Goal: Transaction & Acquisition: Download file/media

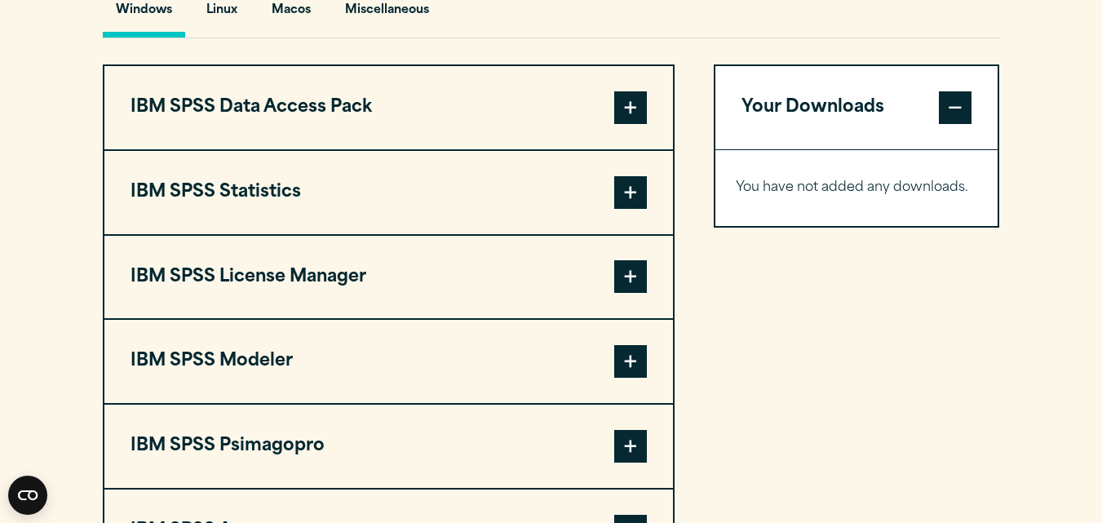
scroll to position [1305, 0]
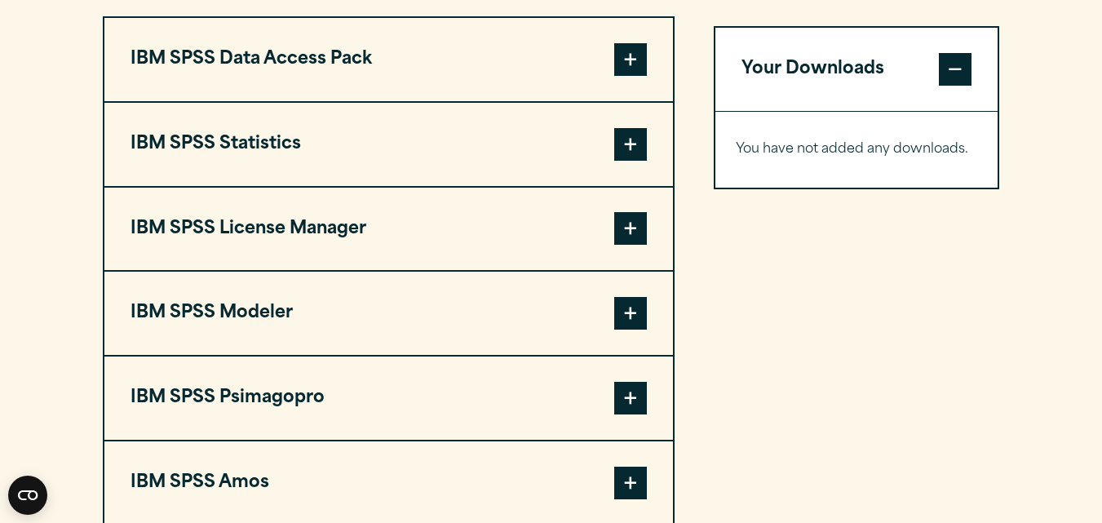
click at [628, 55] on span at bounding box center [630, 59] width 33 height 33
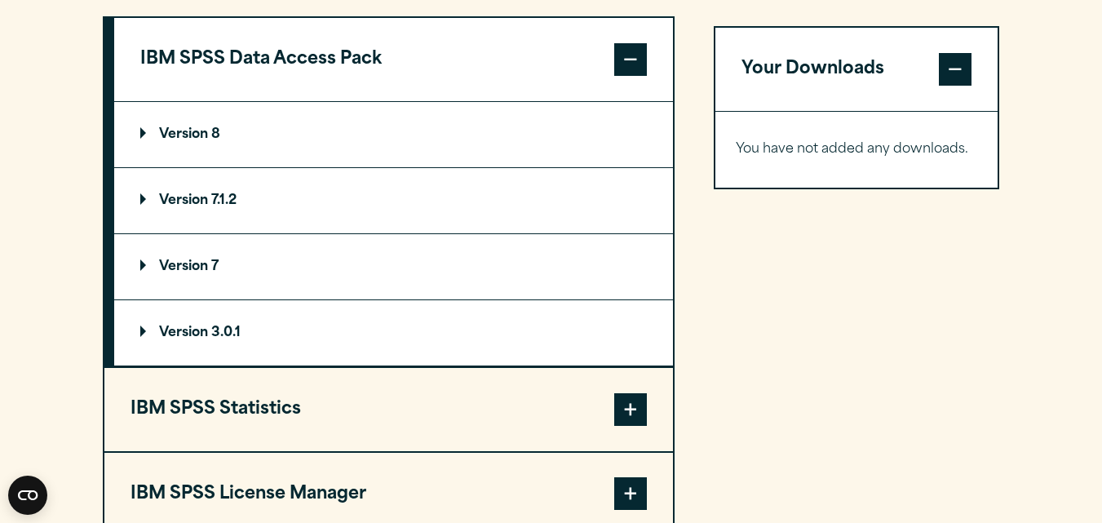
click at [31, 210] on section "Select your software downloads Use the table below to find and navigate to your…" at bounding box center [551, 278] width 1102 height 1131
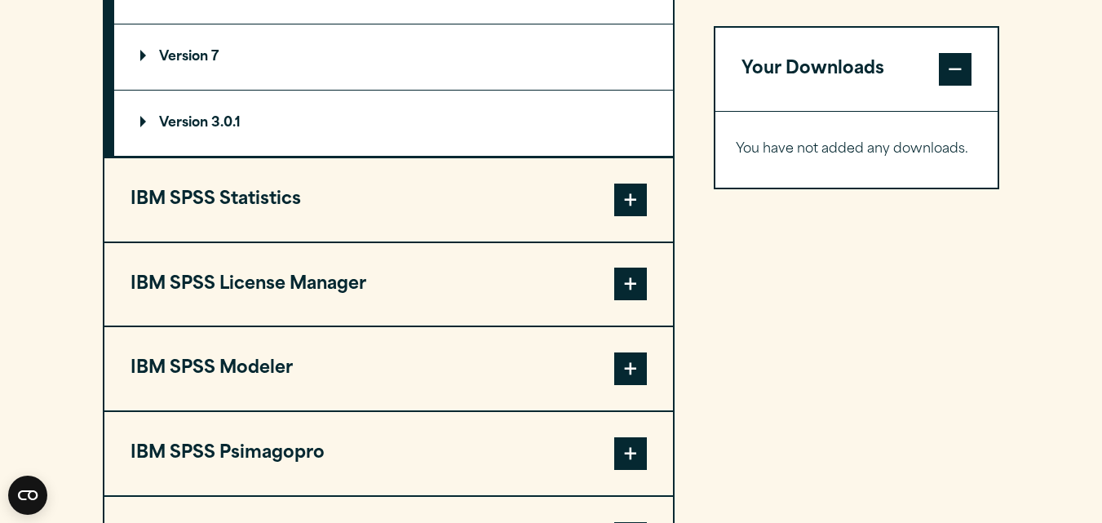
scroll to position [1599, 0]
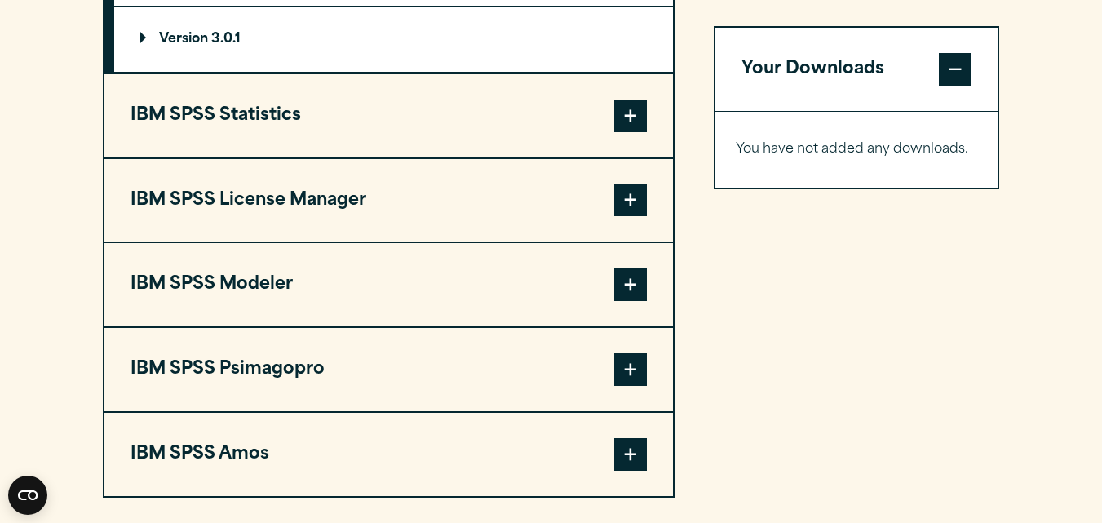
click at [438, 96] on button "IBM SPSS Statistics" at bounding box center [388, 115] width 569 height 83
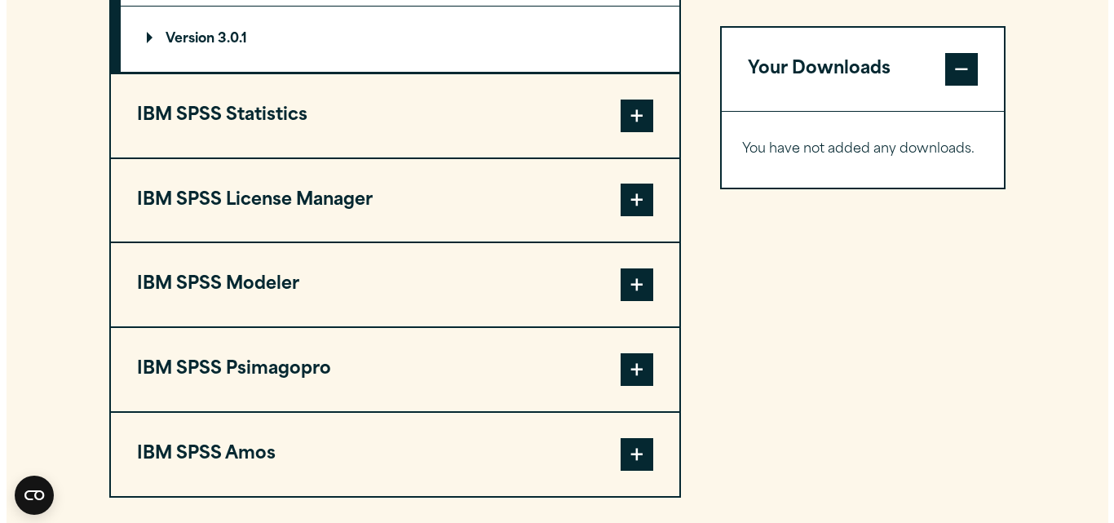
scroll to position [1996, 0]
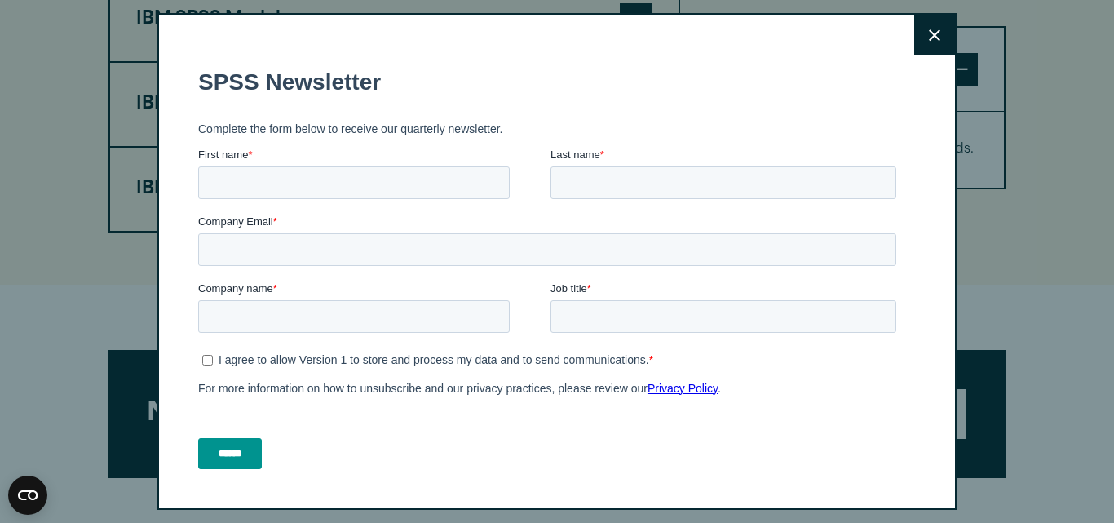
click at [914, 46] on button "Close" at bounding box center [934, 35] width 41 height 41
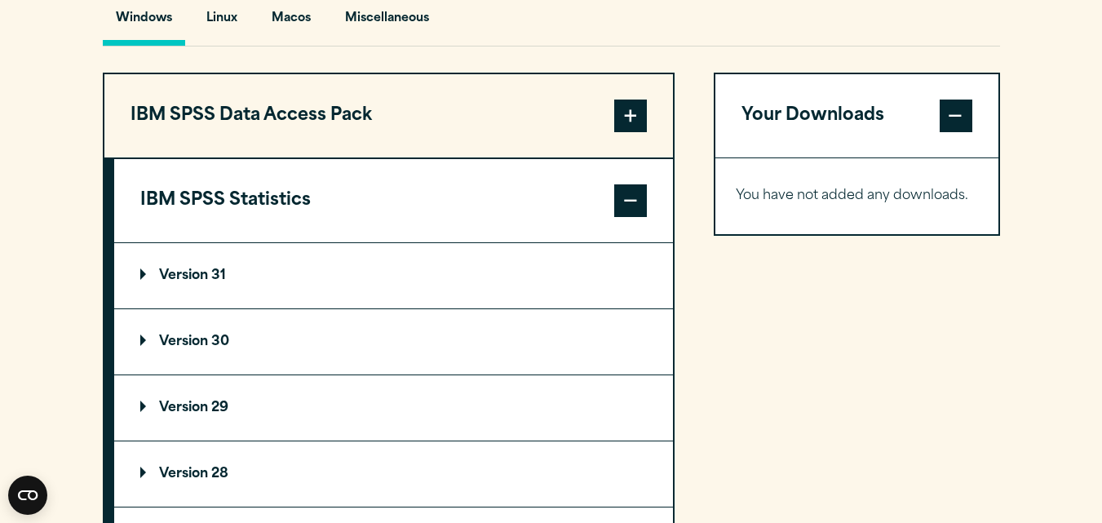
scroll to position [1188, 0]
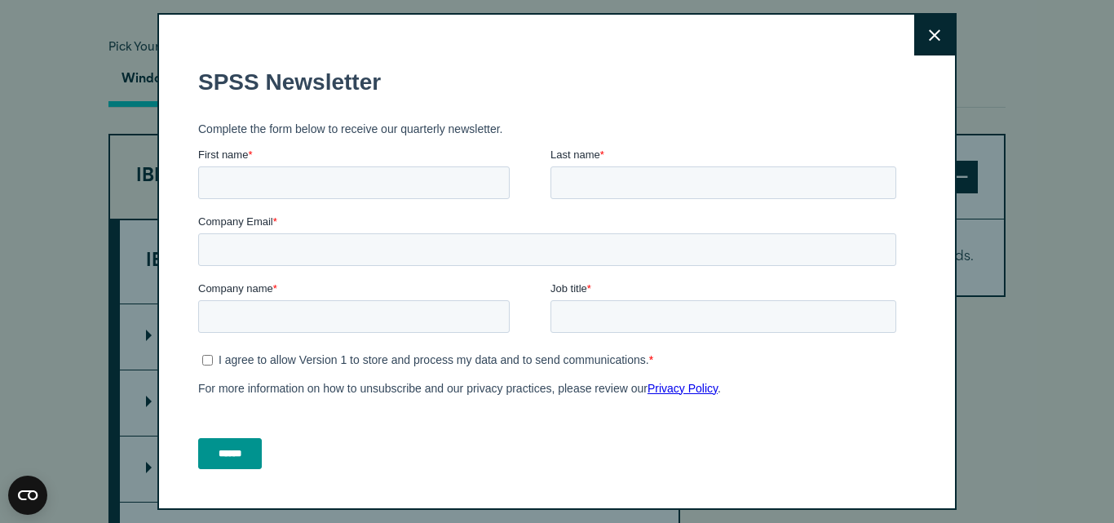
click at [914, 45] on button "Close" at bounding box center [934, 35] width 41 height 41
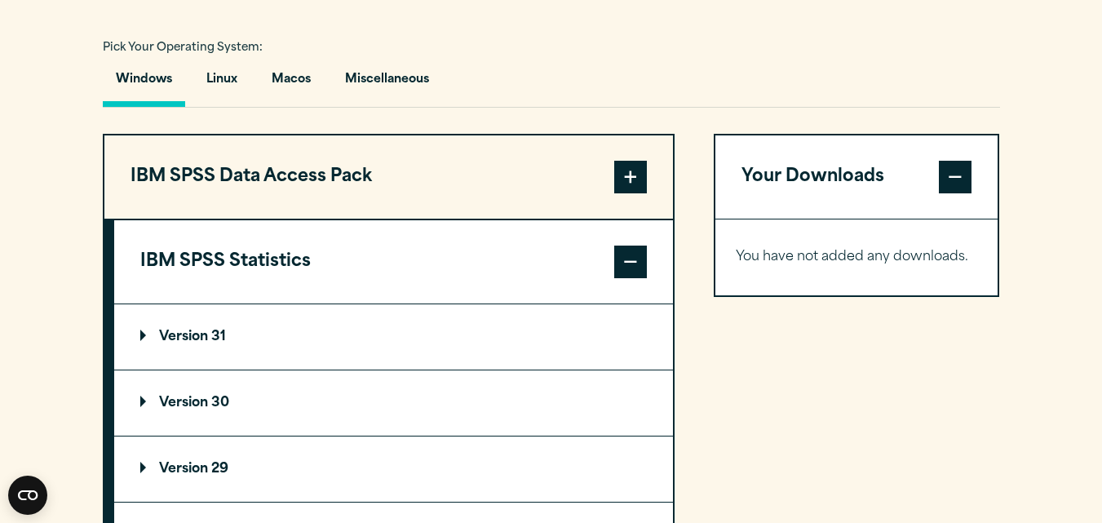
click at [623, 259] on span at bounding box center [630, 262] width 33 height 33
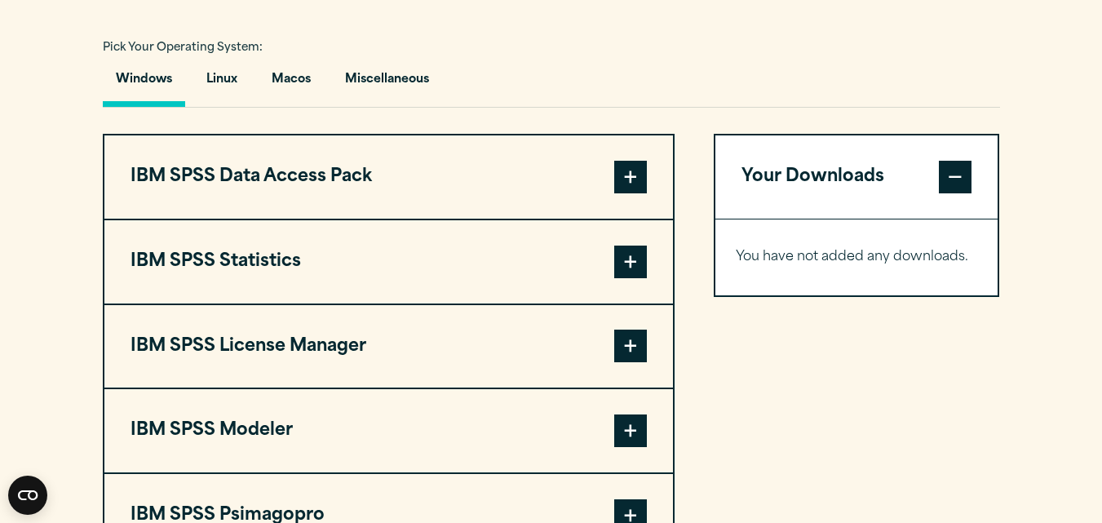
click at [640, 347] on span at bounding box center [630, 346] width 33 height 33
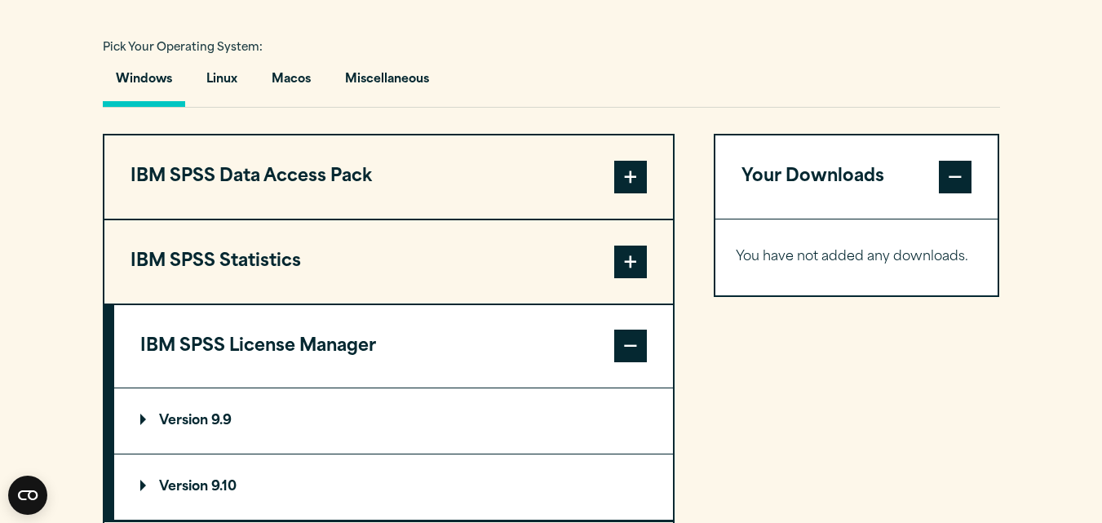
click at [19, 321] on section "Select your software downloads Use the table below to find and navigate to your…" at bounding box center [551, 329] width 1102 height 998
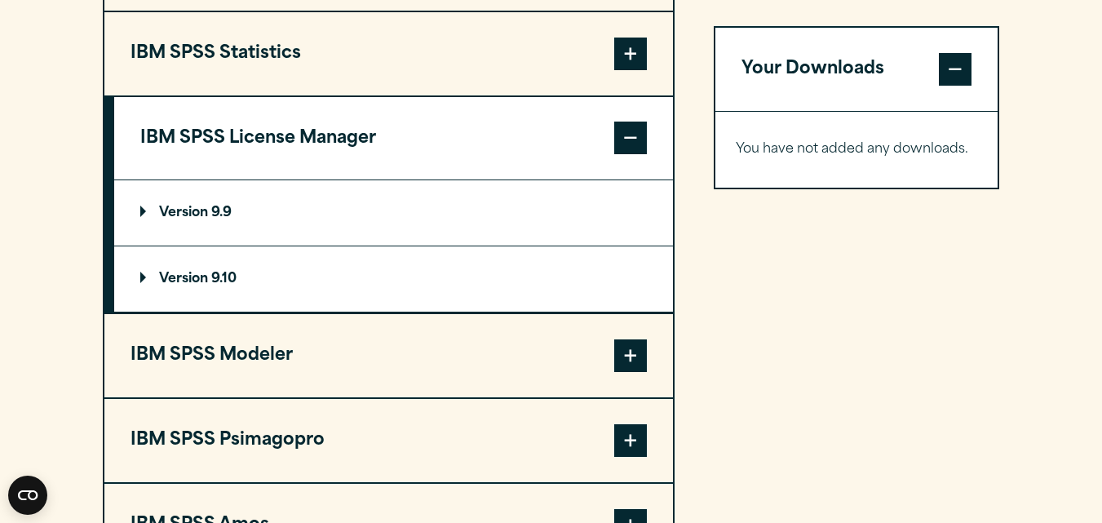
scroll to position [1449, 0]
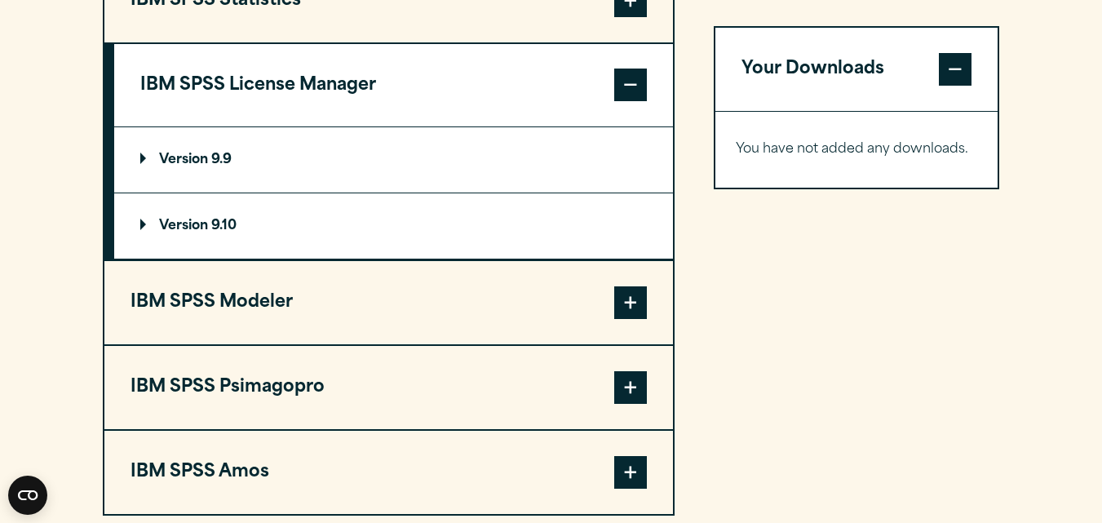
click at [629, 301] on span at bounding box center [630, 302] width 33 height 33
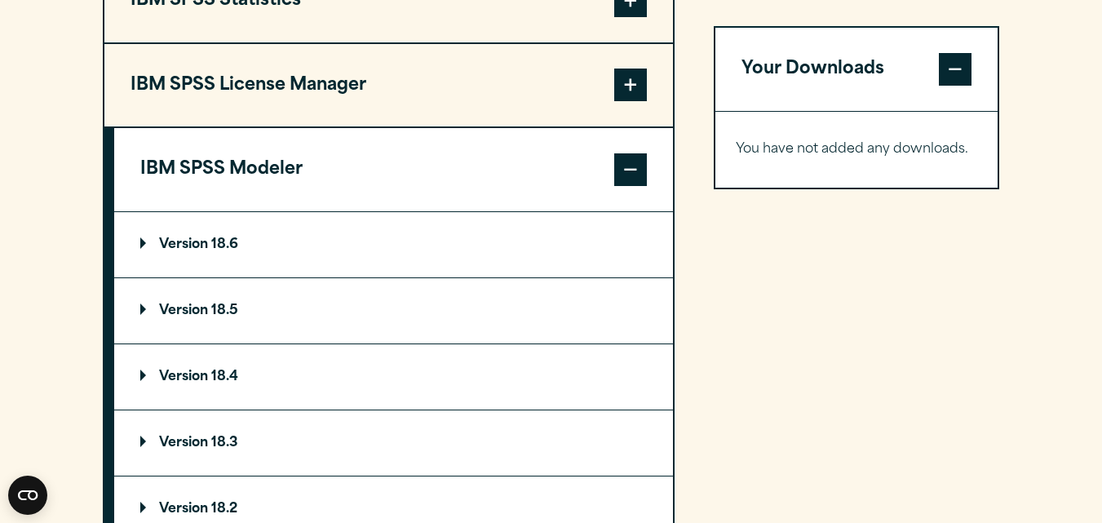
click at [799, 309] on div "Your Downloads You have not added any downloads. Download 0 Items" at bounding box center [857, 293] width 286 height 841
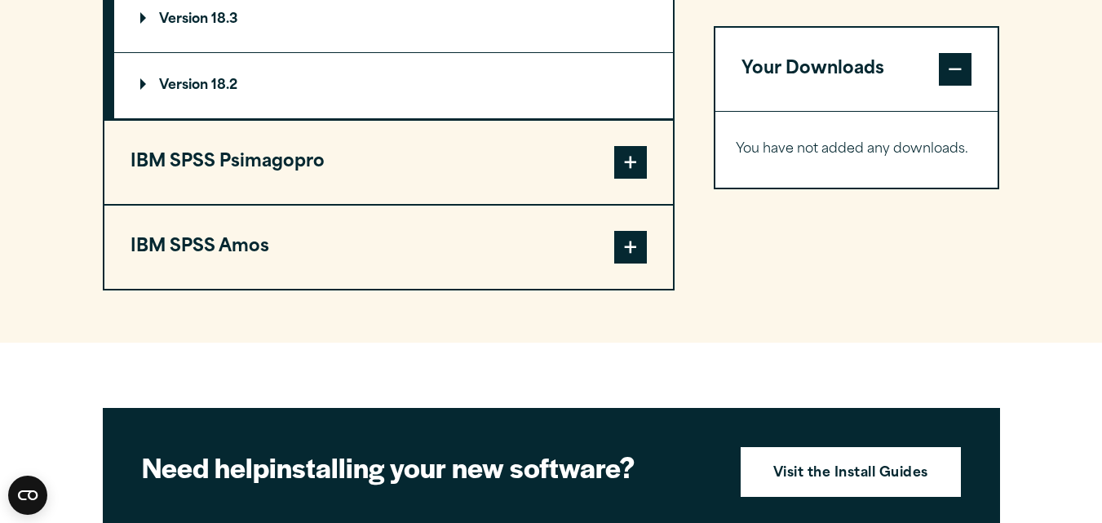
scroll to position [1873, 0]
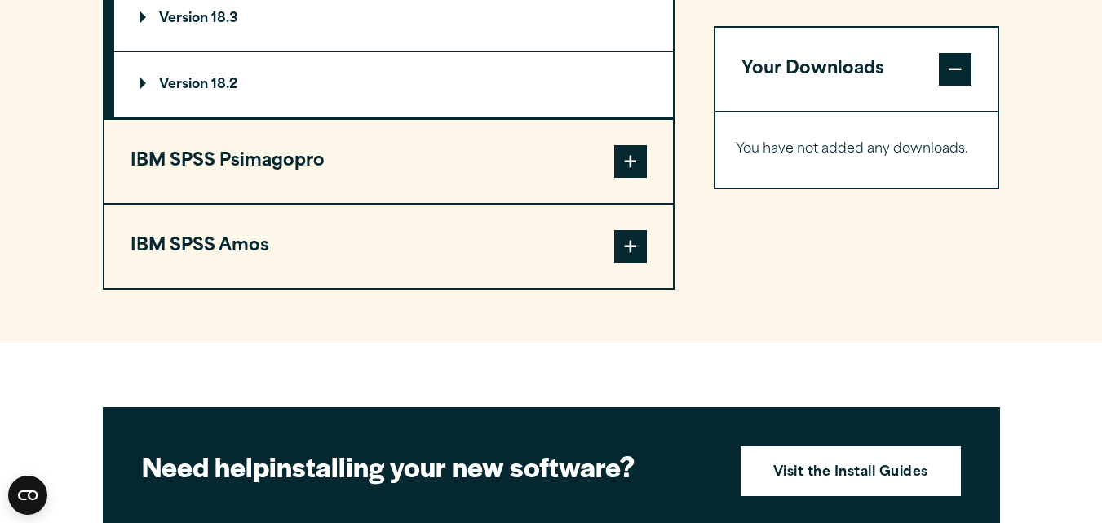
click at [635, 167] on span at bounding box center [630, 161] width 33 height 33
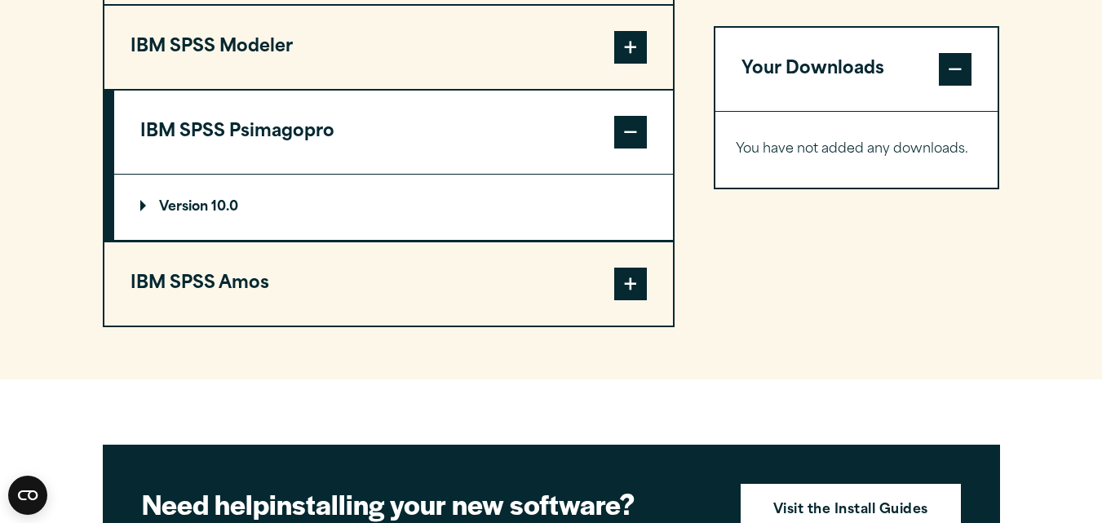
scroll to position [1544, 0]
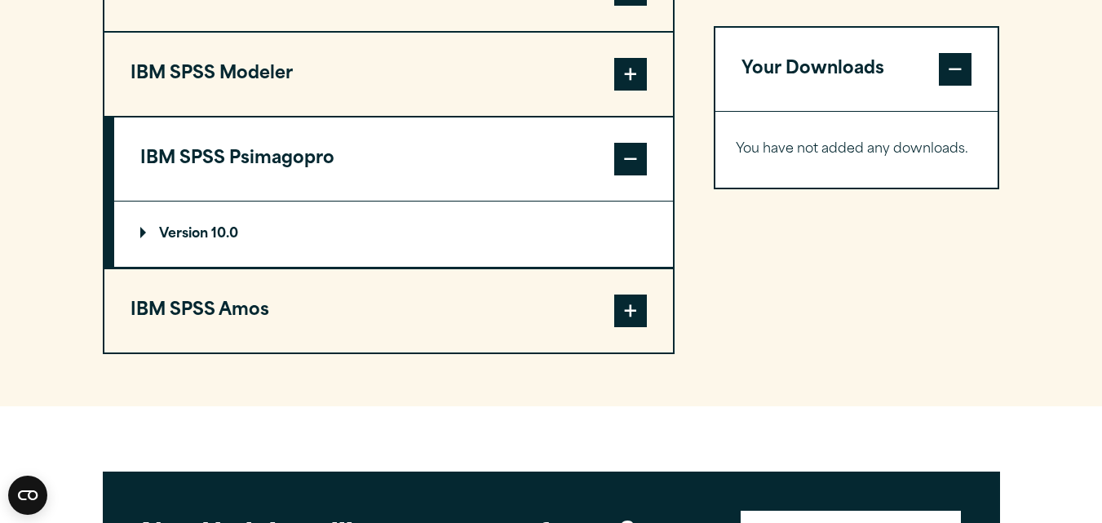
click at [640, 306] on span at bounding box center [630, 310] width 33 height 33
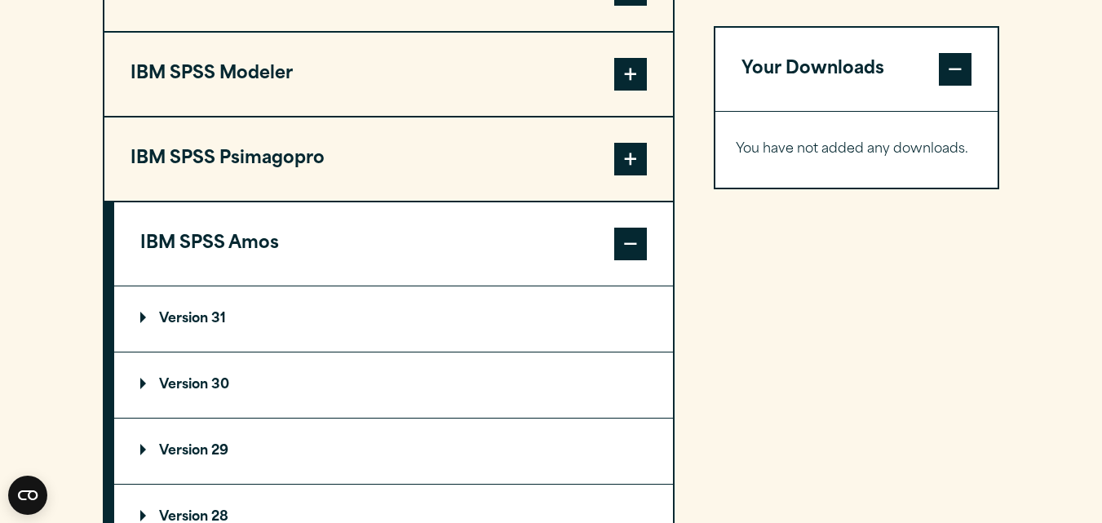
click at [0, 312] on section "Select your software downloads Use the table below to find and navigate to your…" at bounding box center [551, 105] width 1102 height 1263
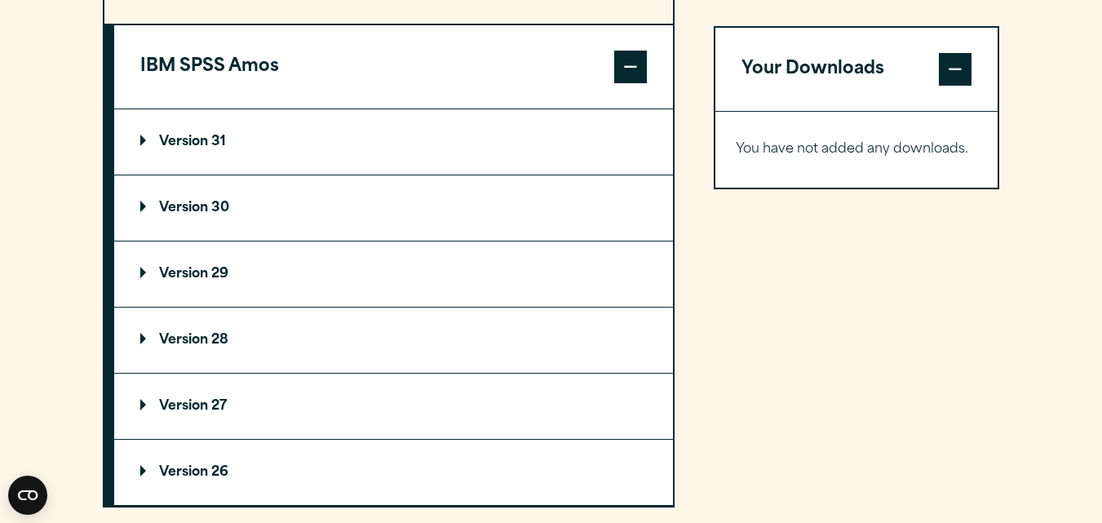
scroll to position [1740, 0]
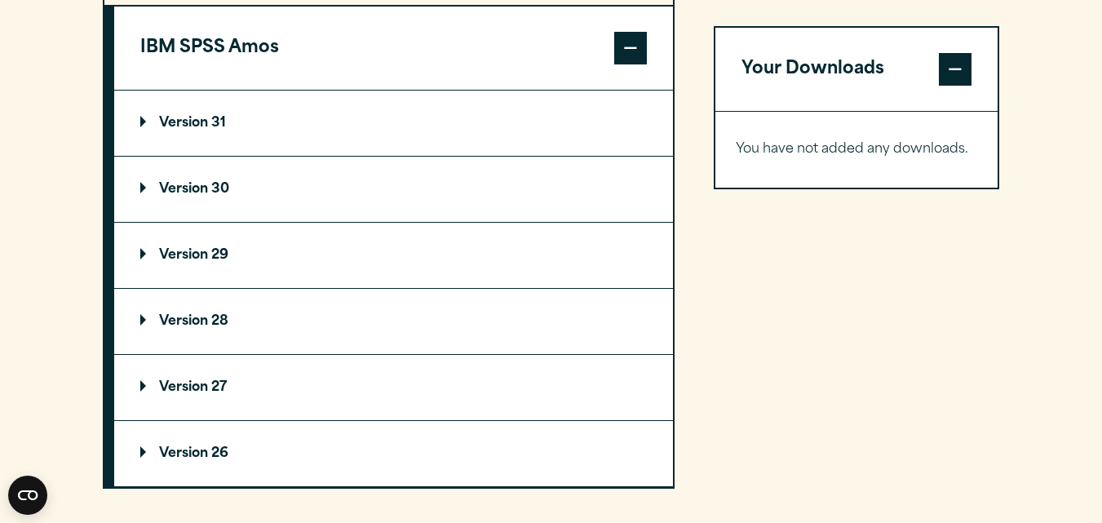
click at [210, 392] on p "Version 27" at bounding box center [183, 387] width 86 height 13
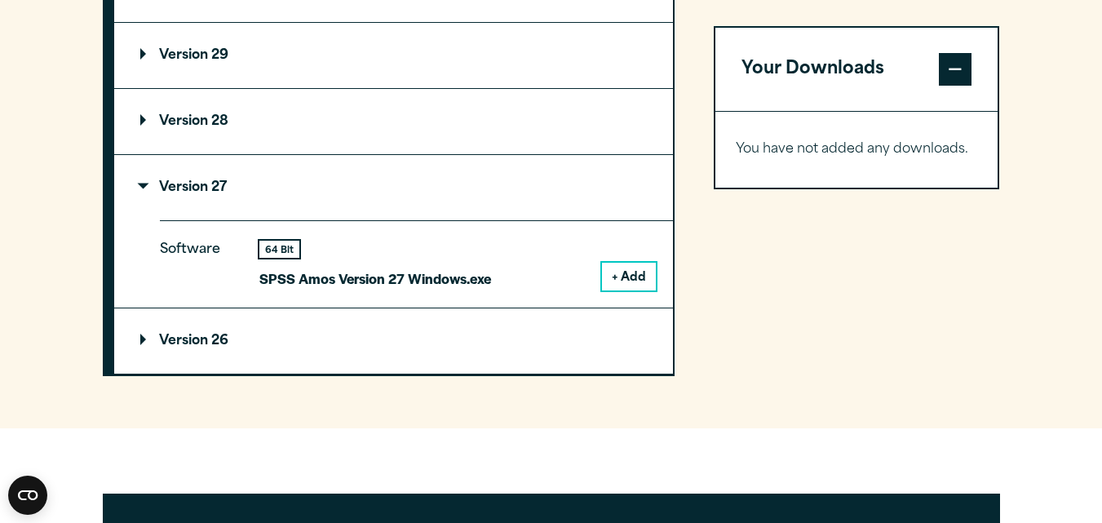
scroll to position [1968, 0]
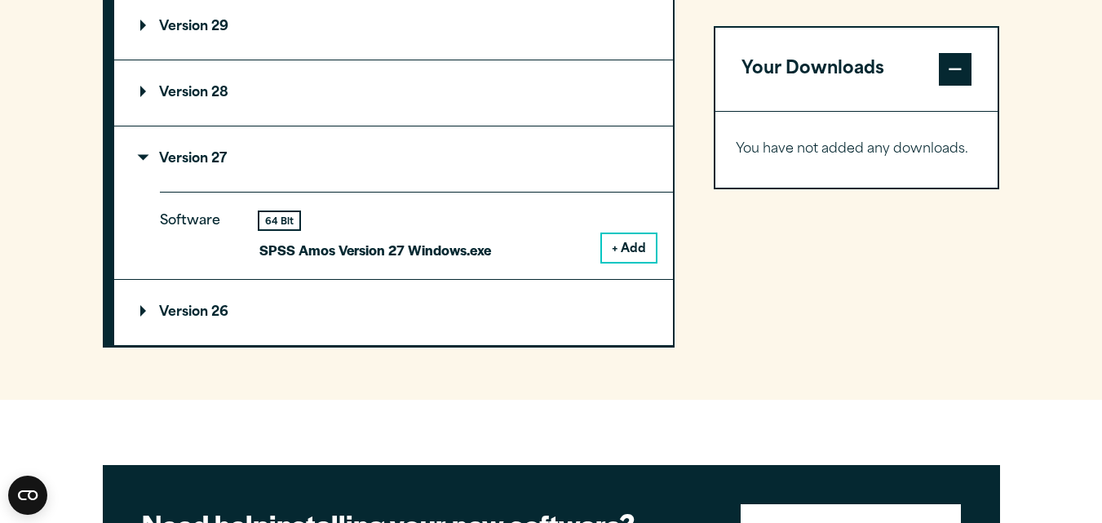
click at [628, 252] on button "+ Add" at bounding box center [629, 248] width 54 height 28
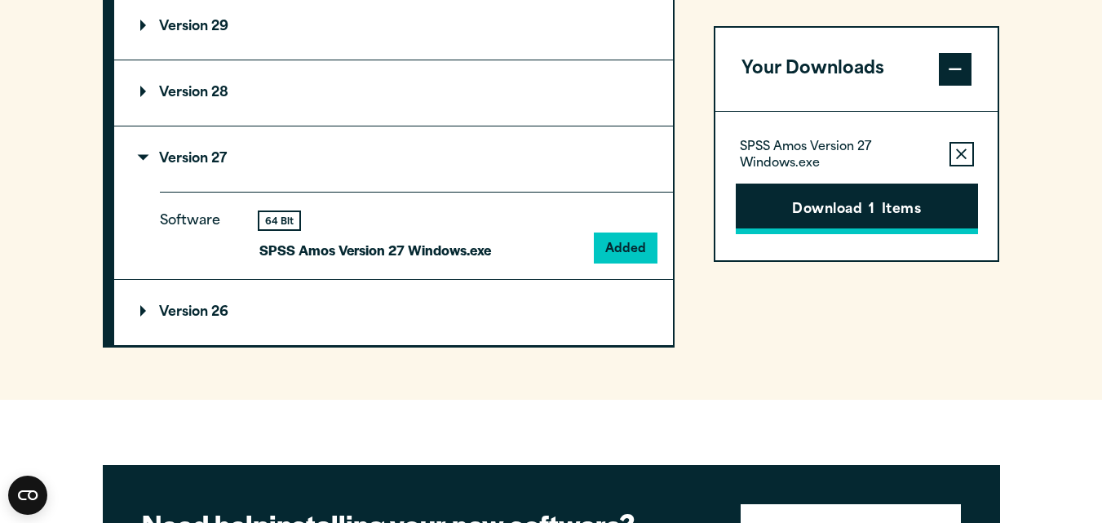
click at [872, 215] on span "1" at bounding box center [872, 210] width 6 height 21
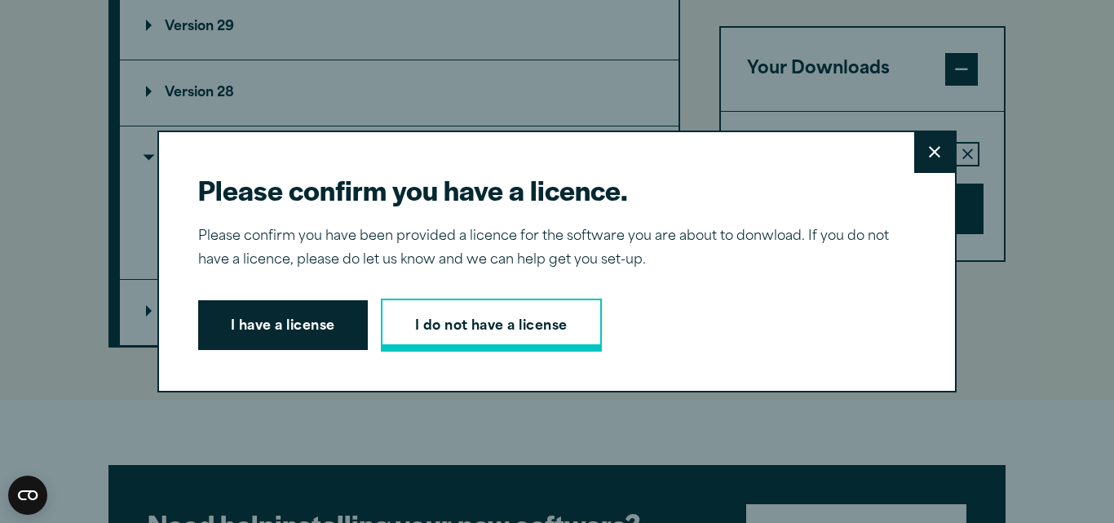
click at [419, 326] on link "I do not have a license" at bounding box center [491, 326] width 221 height 54
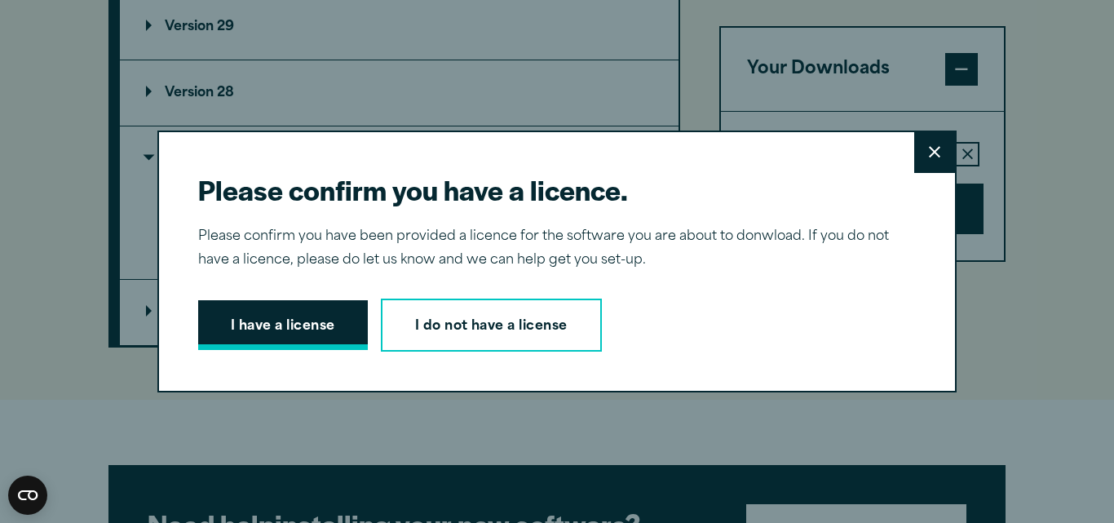
click at [300, 308] on button "I have a license" at bounding box center [283, 325] width 170 height 51
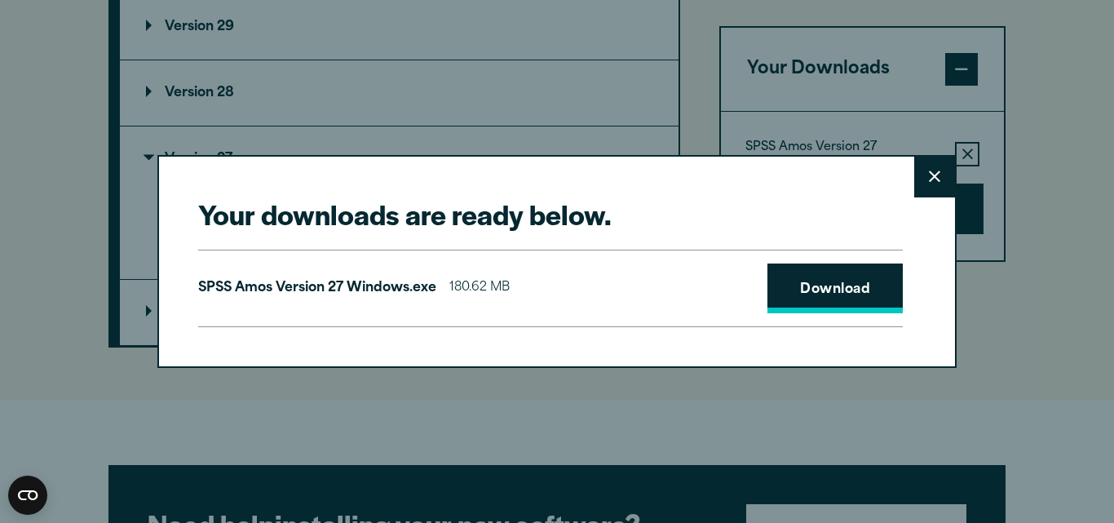
click at [831, 280] on link "Download" at bounding box center [835, 288] width 135 height 51
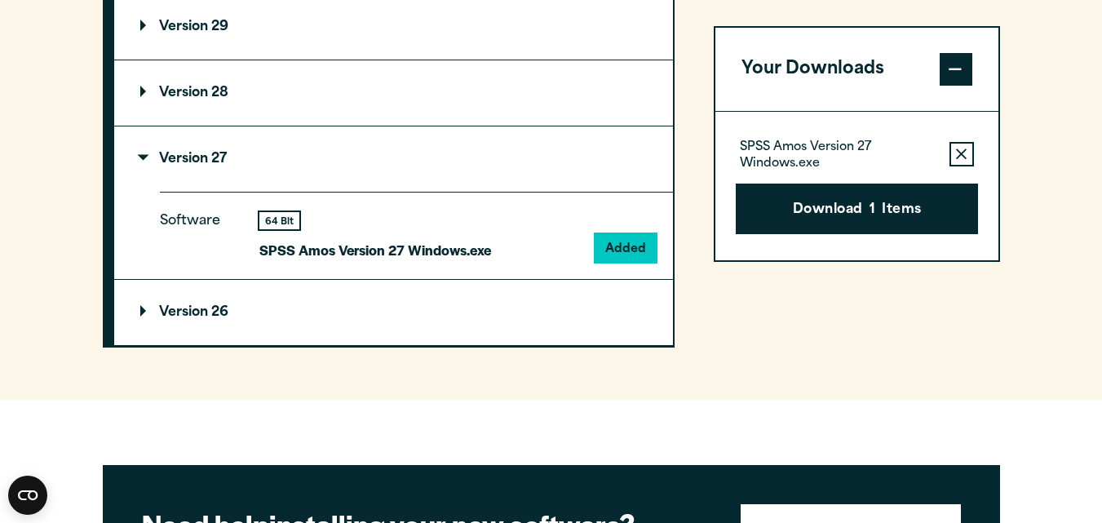
click at [583, 127] on div "Your downloads are ready below. Close SPSS Amos Version 27 Windows.exe 180.62 M…" at bounding box center [551, 261] width 1102 height 523
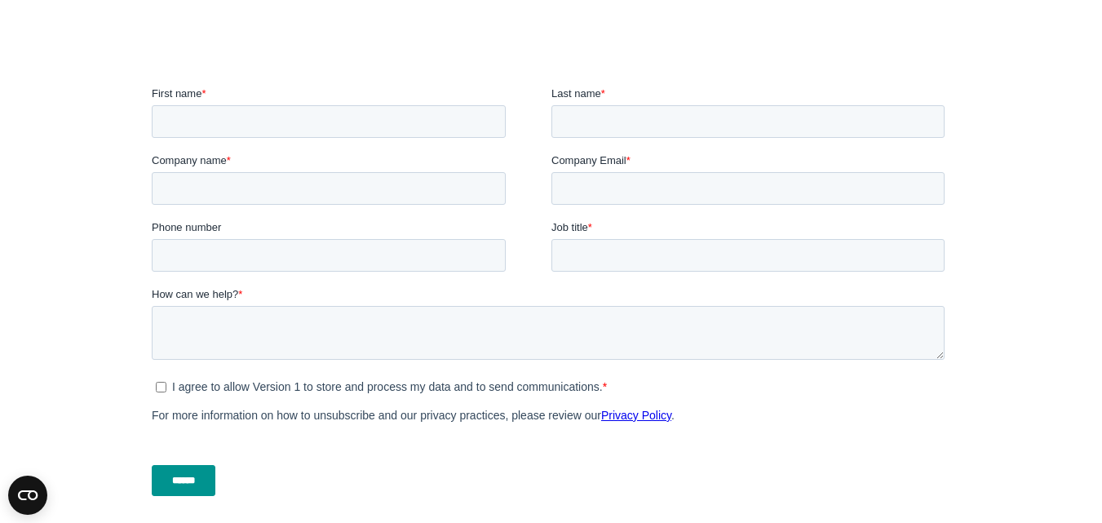
scroll to position [503, 0]
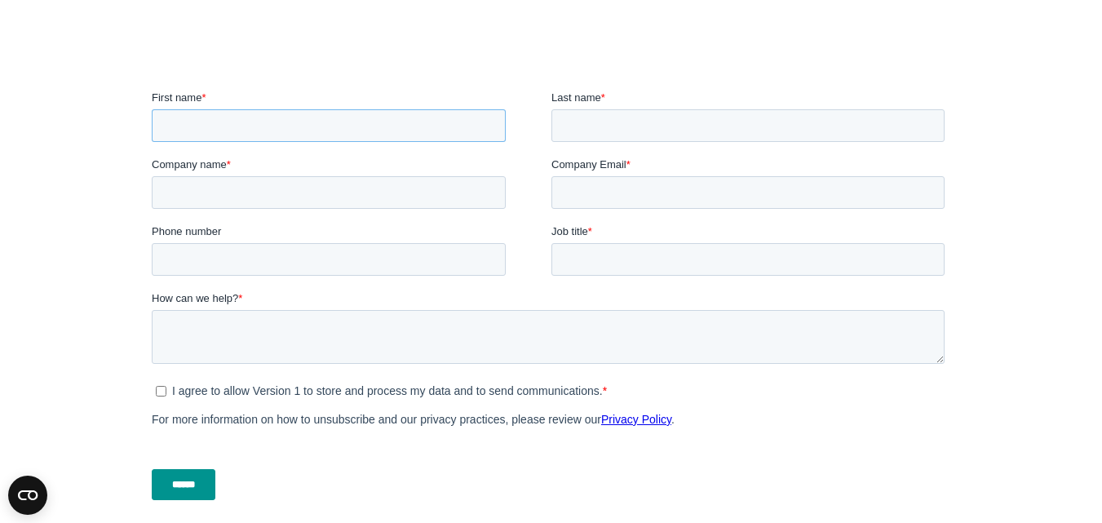
click at [288, 123] on input "First name *" at bounding box center [328, 125] width 354 height 33
type input "****"
click at [609, 126] on input "Last name *" at bounding box center [747, 125] width 393 height 33
type input "******"
click at [259, 207] on input "Company name *" at bounding box center [328, 192] width 354 height 33
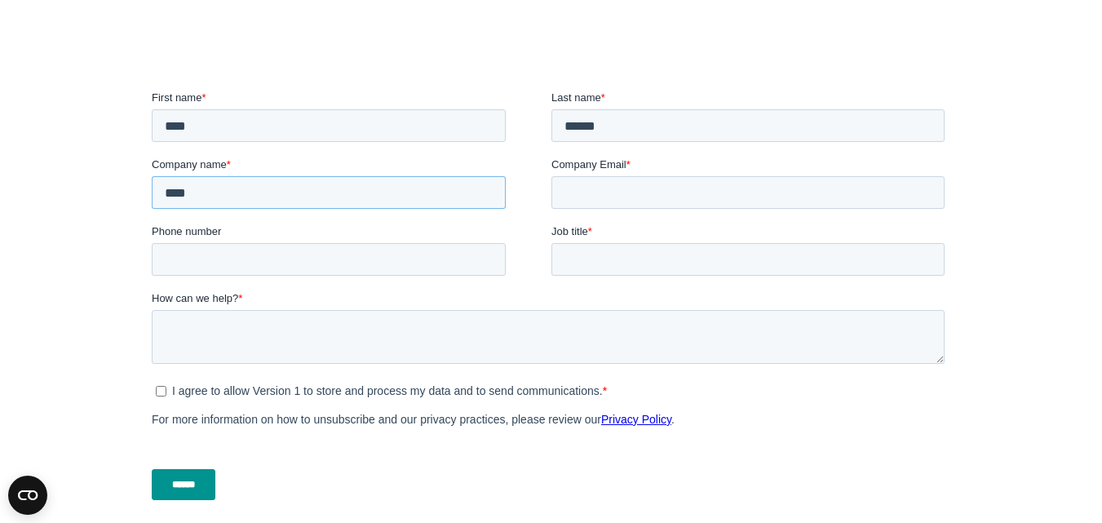
type input "****"
click at [601, 201] on input "Company Email *" at bounding box center [747, 192] width 393 height 33
type input "**********"
click at [348, 253] on input "Phone number" at bounding box center [328, 259] width 354 height 33
type input "*"
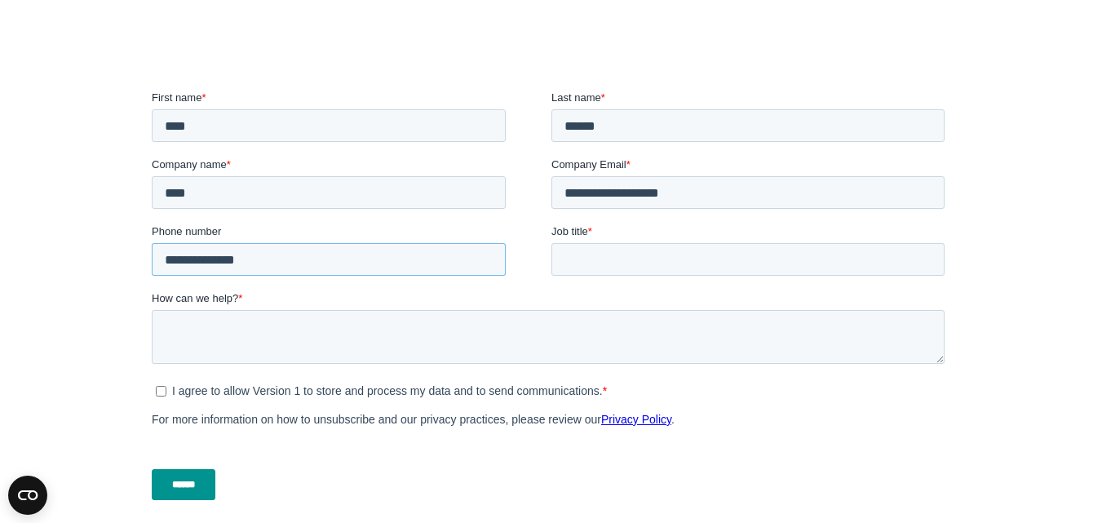
type input "**********"
click at [601, 255] on input "Job title *" at bounding box center [747, 259] width 393 height 33
type input "****"
click at [176, 476] on input "******" at bounding box center [183, 484] width 64 height 31
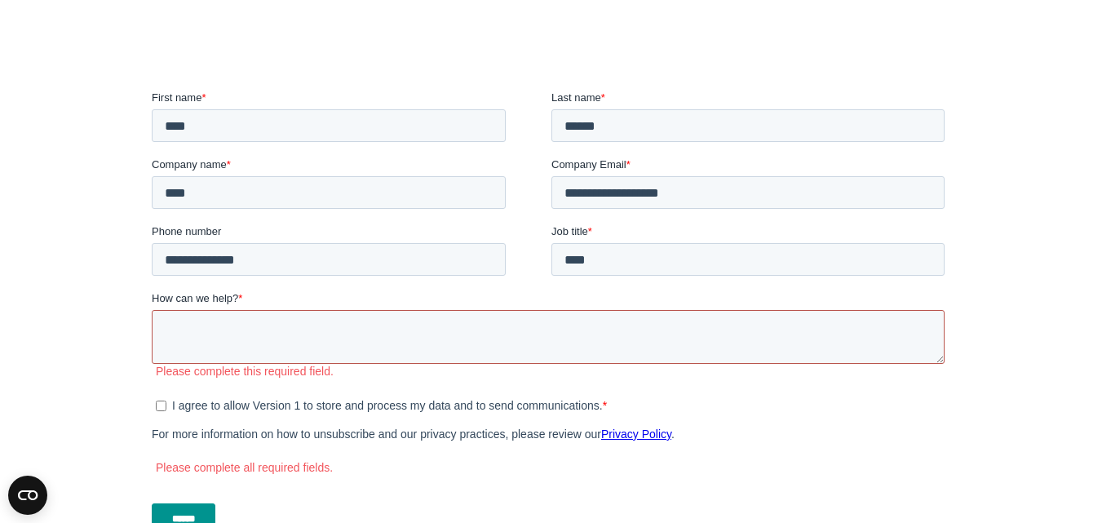
click at [255, 318] on textarea "How can we help? *" at bounding box center [547, 337] width 793 height 54
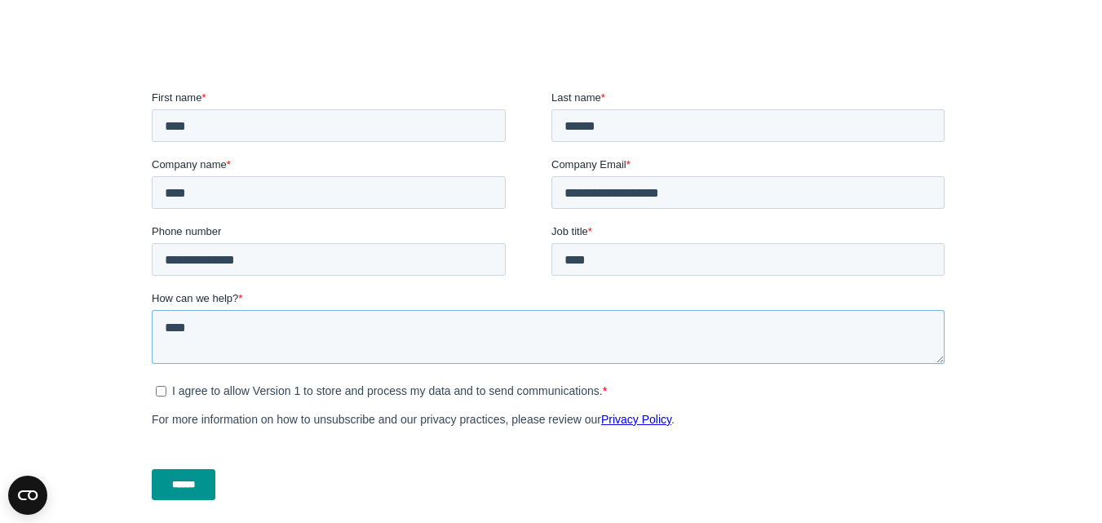
type textarea "****"
click at [192, 491] on input "******" at bounding box center [183, 484] width 64 height 31
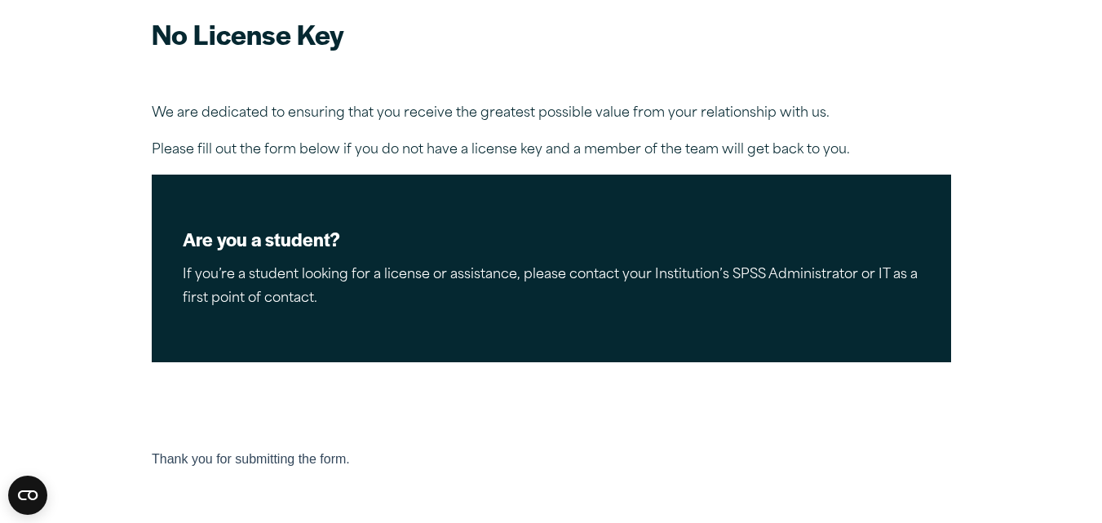
scroll to position [157, 0]
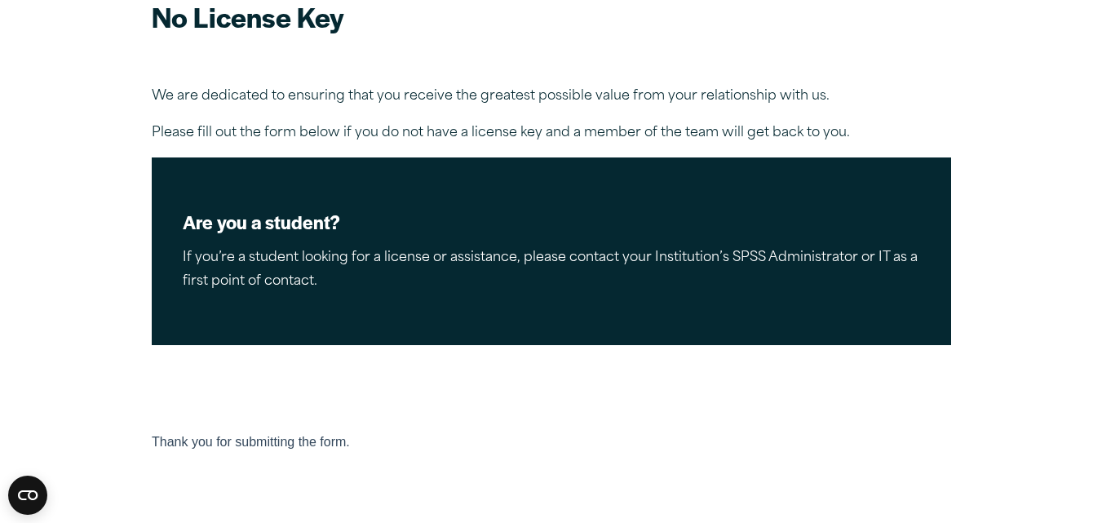
click at [768, 259] on p "If you’re a student looking for a license or assistance, please contact your In…" at bounding box center [551, 269] width 737 height 47
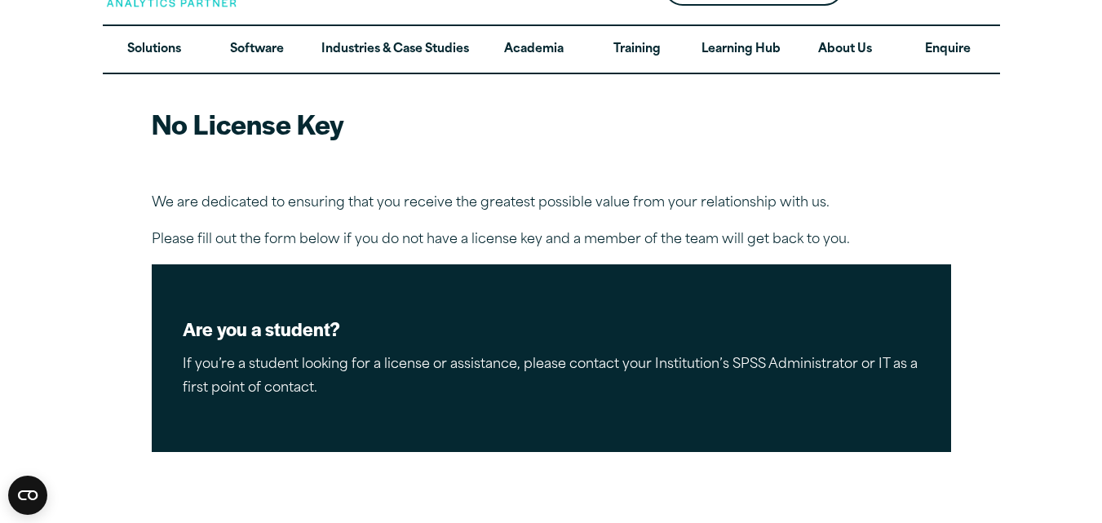
scroll to position [0, 0]
